Goal: Task Accomplishment & Management: Manage account settings

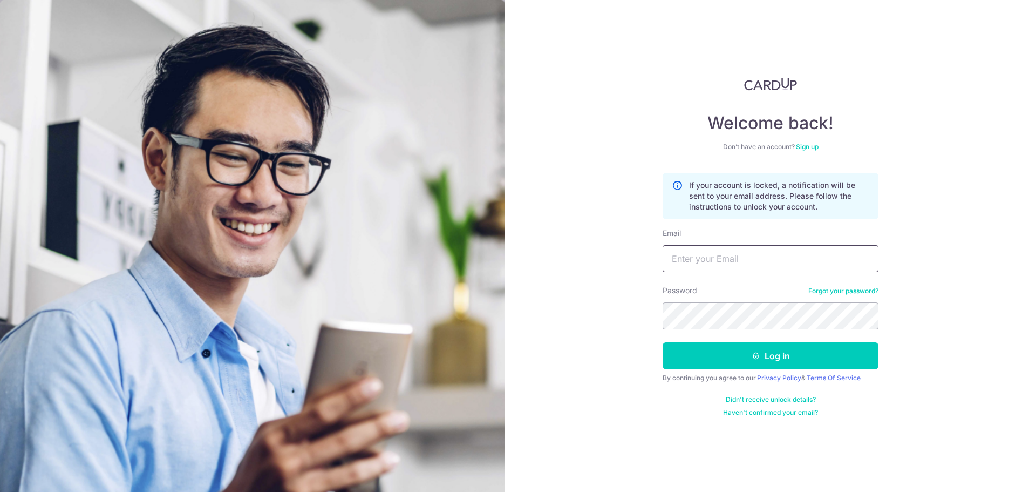
click at [688, 263] on input "Email" at bounding box center [771, 258] width 216 height 27
type input "[EMAIL_ADDRESS][DOMAIN_NAME]"
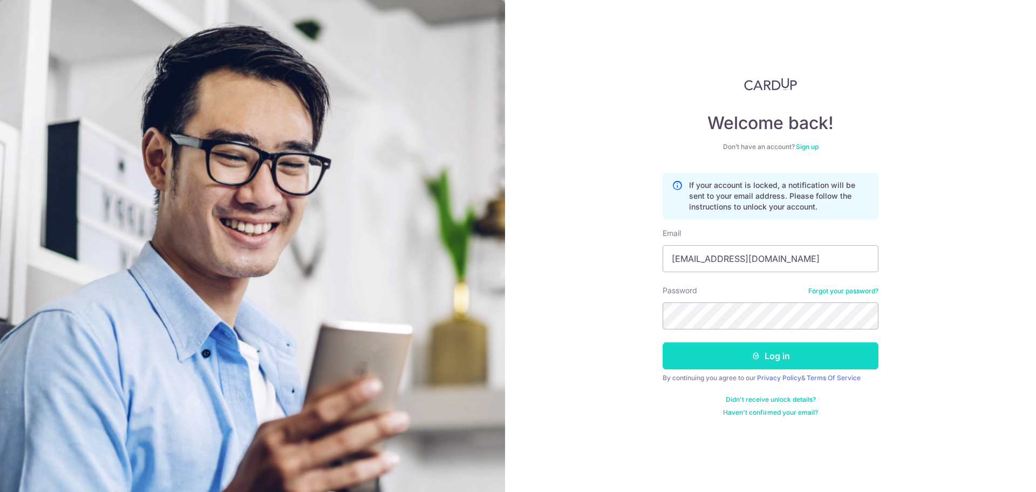
click at [731, 355] on button "Log in" at bounding box center [771, 355] width 216 height 27
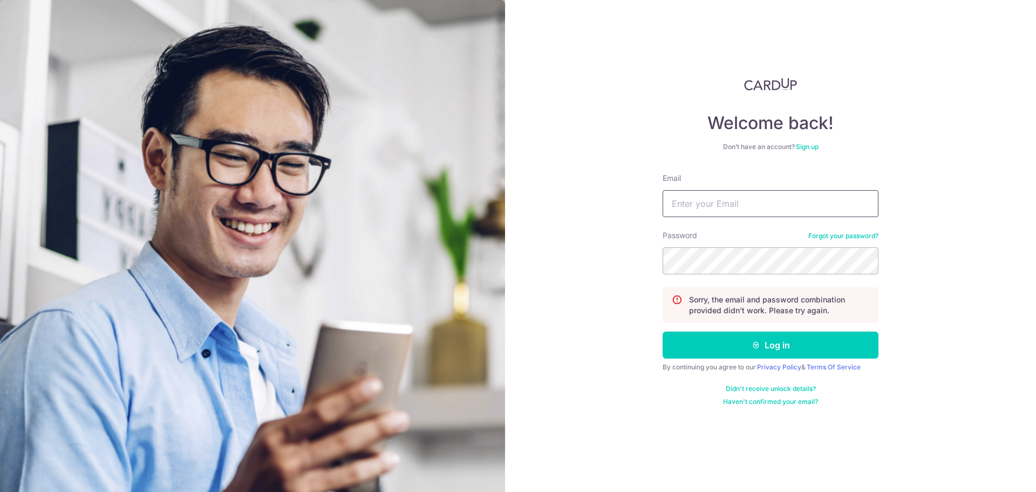
click at [724, 206] on input "Email" at bounding box center [771, 203] width 216 height 27
type input "A"
type input "[EMAIL_ADDRESS][DOMAIN_NAME]"
click at [663, 331] on button "Log in" at bounding box center [771, 344] width 216 height 27
click at [713, 209] on input "Email" at bounding box center [771, 203] width 216 height 27
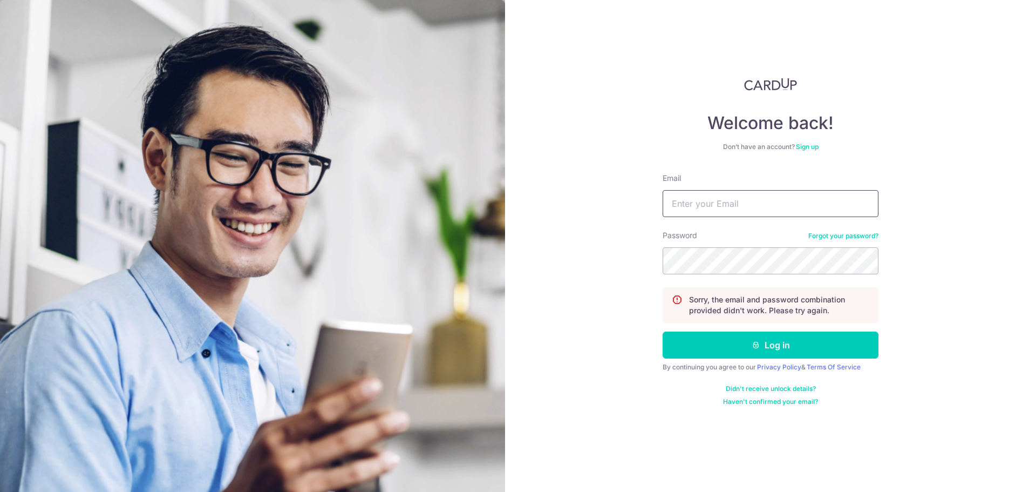
type input "[EMAIL_ADDRESS][DOMAIN_NAME]"
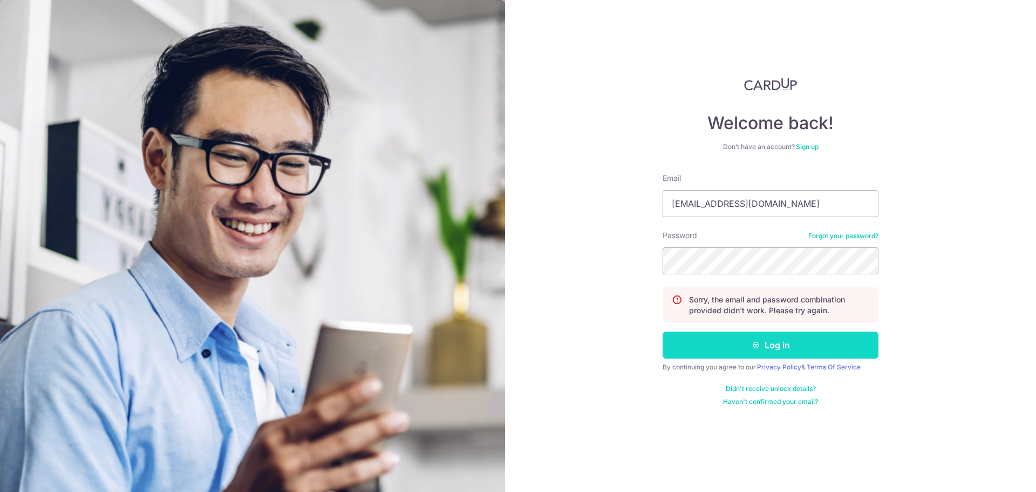
click at [767, 338] on button "Log in" at bounding box center [771, 344] width 216 height 27
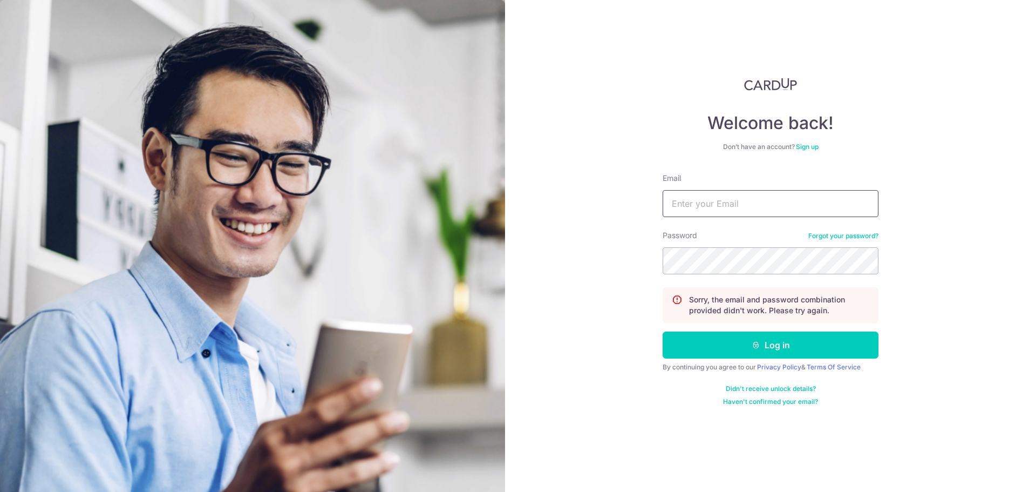
click at [756, 207] on input "Email" at bounding box center [771, 203] width 216 height 27
type input "[EMAIL_ADDRESS][DOMAIN_NAME]"
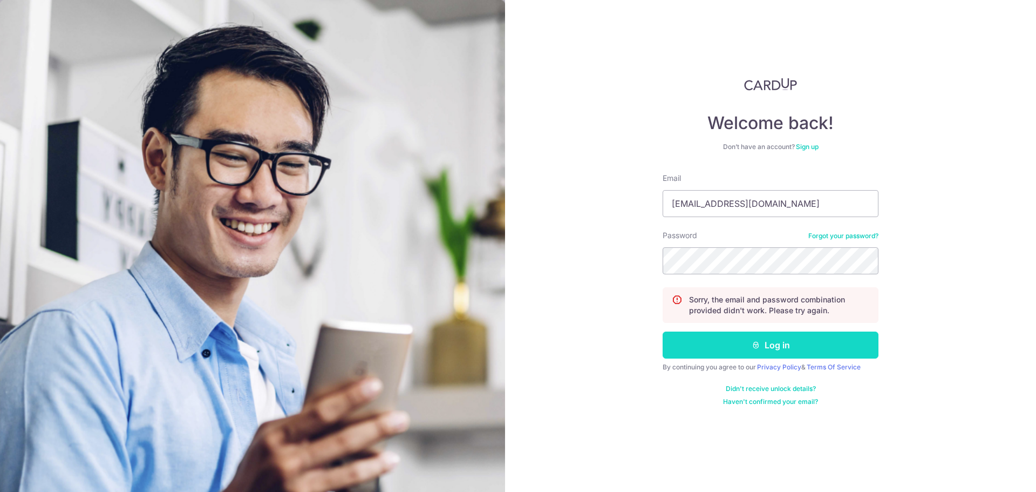
click at [756, 339] on button "Log in" at bounding box center [771, 344] width 216 height 27
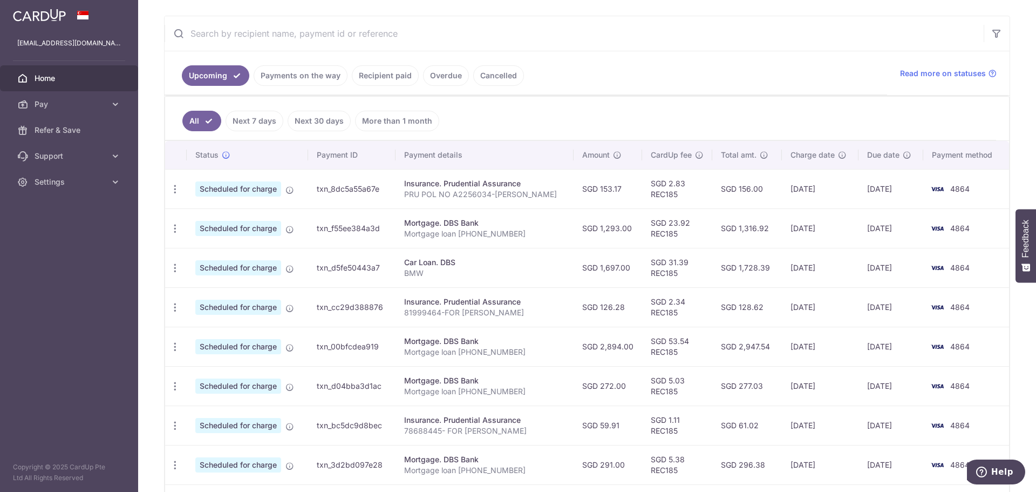
scroll to position [108, 0]
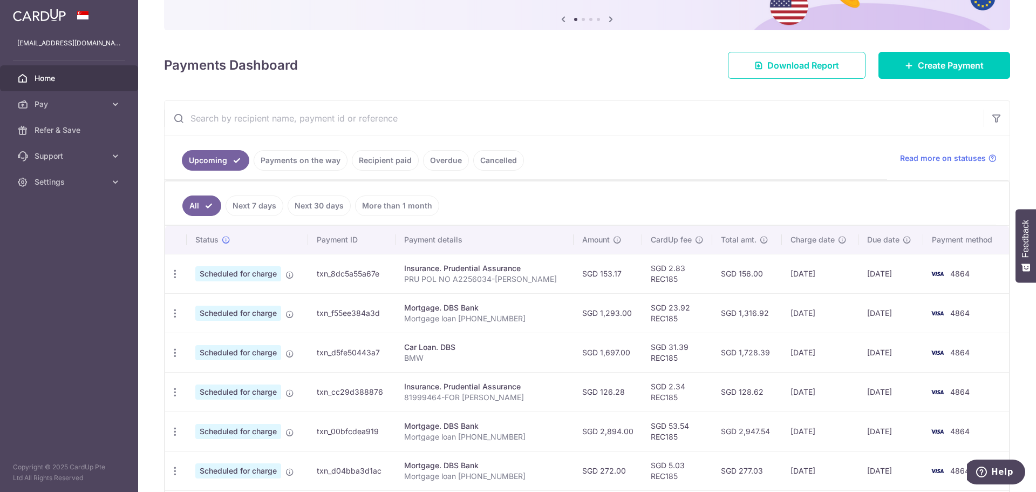
click at [383, 163] on link "Recipient paid" at bounding box center [385, 160] width 67 height 21
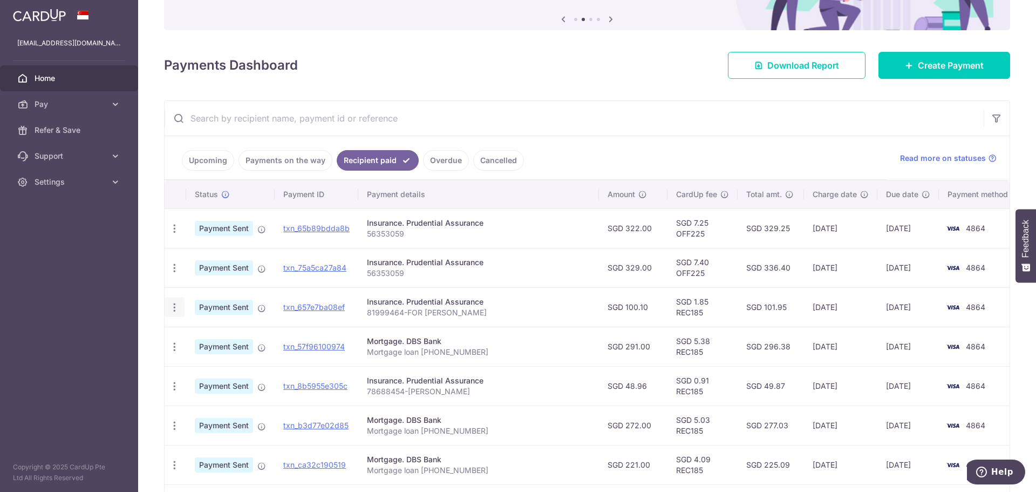
click at [174, 306] on icon "button" at bounding box center [174, 307] width 11 height 11
click at [216, 162] on link "Upcoming" at bounding box center [208, 160] width 52 height 21
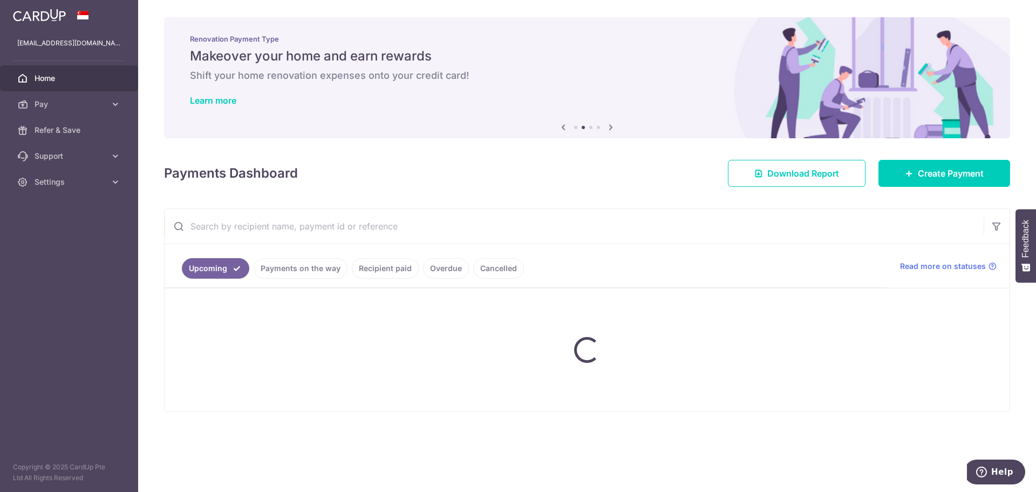
scroll to position [0, 0]
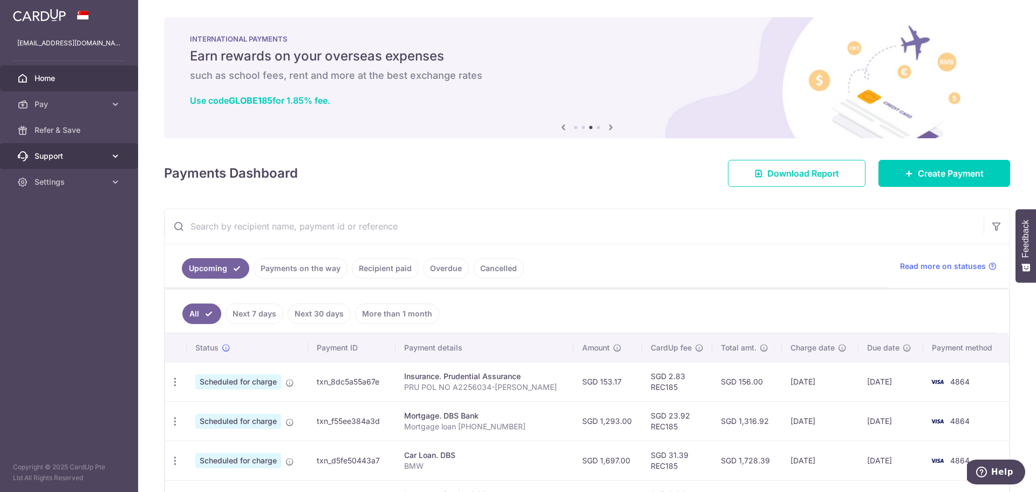
click at [115, 156] on icon at bounding box center [115, 156] width 11 height 11
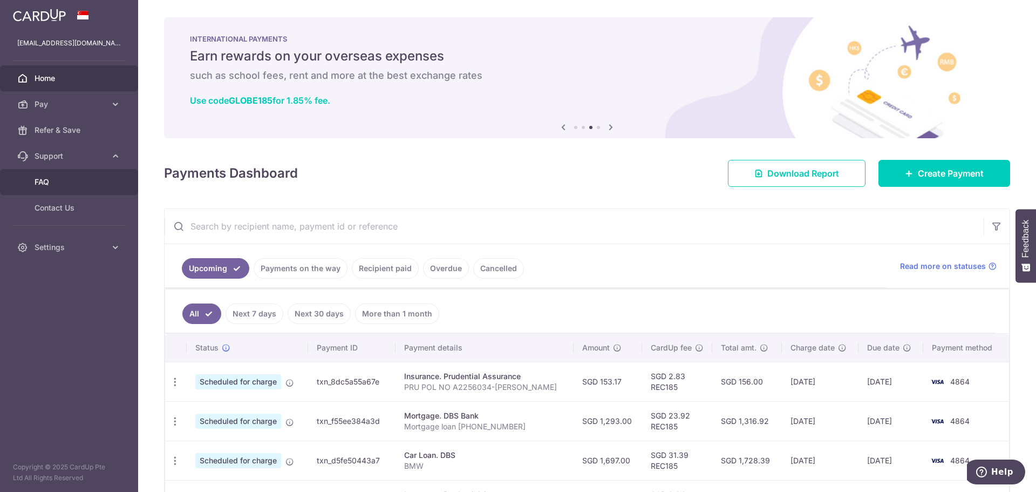
click at [44, 177] on span "FAQ" at bounding box center [70, 181] width 71 height 11
